Goal: Task Accomplishment & Management: Complete application form

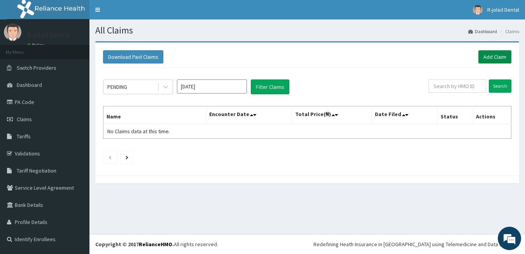
click at [494, 58] on link "Add Claim" at bounding box center [494, 56] width 33 height 13
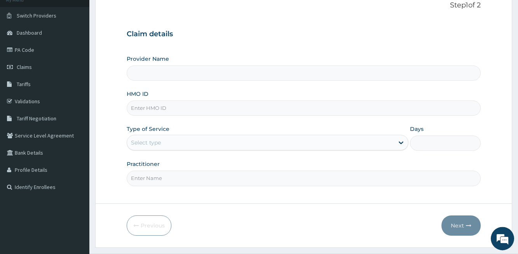
scroll to position [52, 0]
type input "R-Jolad Dental"
click at [169, 107] on input "HMO ID" at bounding box center [304, 107] width 354 height 15
paste input "ABP/10337/A"
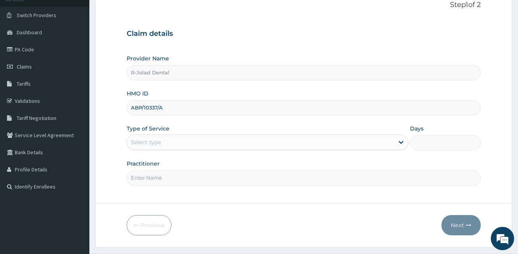
type input "ABP/10337/A"
click at [157, 172] on input "Practitioner" at bounding box center [304, 177] width 354 height 15
paste input "[PERSON_NAME]"
type input "[PERSON_NAME]"
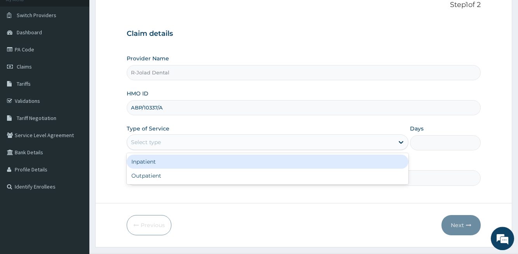
click at [173, 140] on div "Select type" at bounding box center [260, 142] width 267 height 12
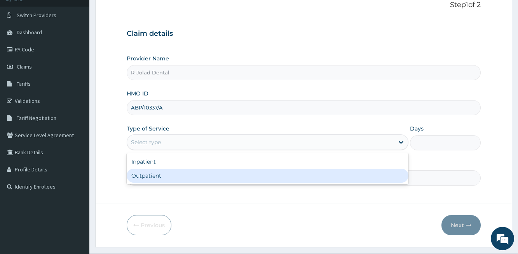
click at [176, 182] on div "Outpatient" at bounding box center [268, 175] width 282 height 14
type input "1"
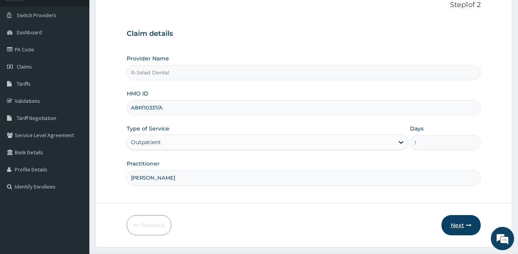
click at [463, 219] on button "Next" at bounding box center [461, 225] width 39 height 20
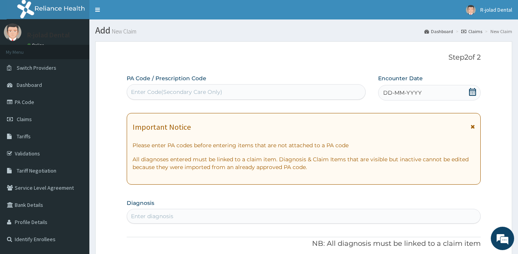
click at [152, 94] on div "Enter Code(Secondary Care Only)" at bounding box center [176, 92] width 91 height 8
paste input "PA/66C001"
type input "PA/66C001"
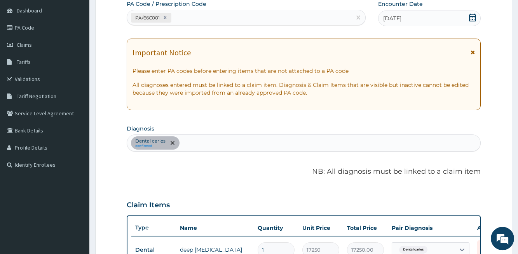
scroll to position [24, 0]
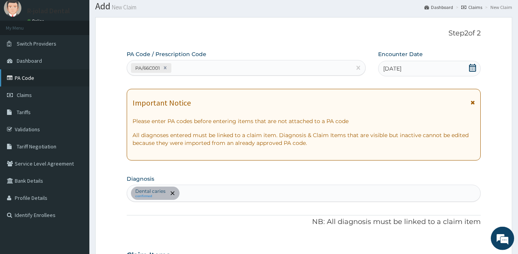
click at [38, 84] on link "PA Code" at bounding box center [44, 77] width 89 height 17
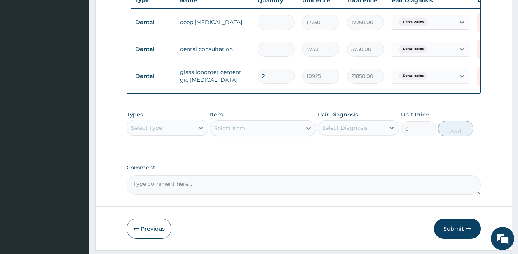
scroll to position [330, 0]
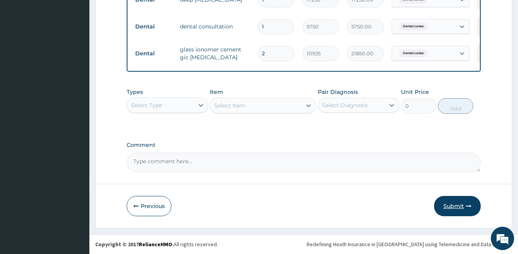
click at [447, 205] on button "Submit" at bounding box center [457, 206] width 47 height 20
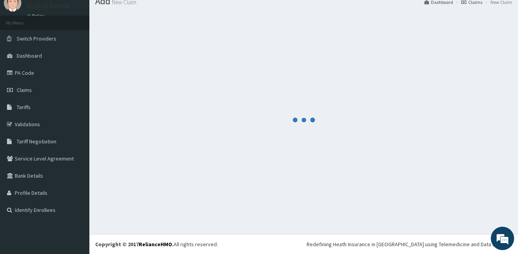
scroll to position [29, 0]
